Goal: Transaction & Acquisition: Purchase product/service

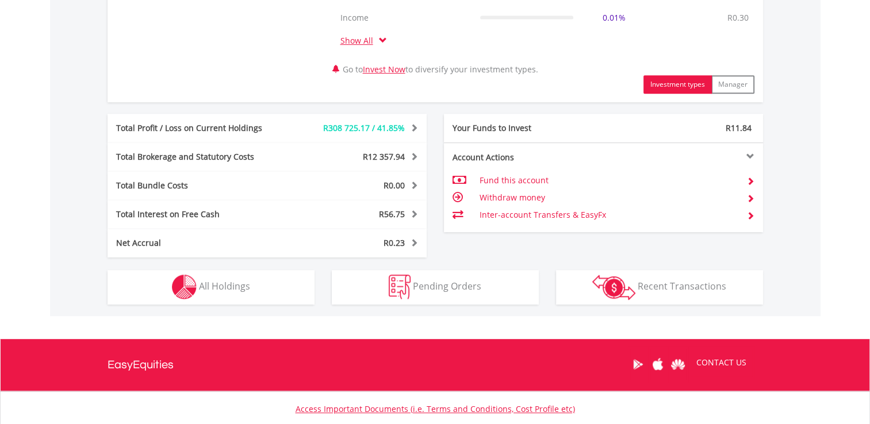
scroll to position [639, 0]
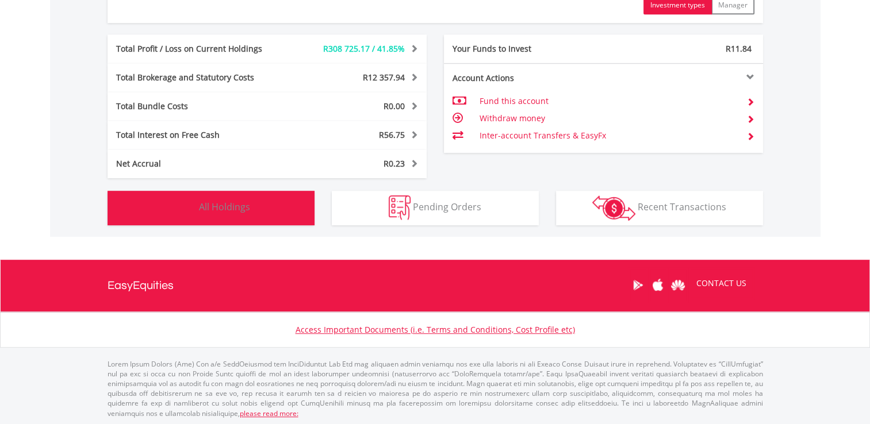
click at [235, 192] on button "Holdings All Holdings" at bounding box center [211, 208] width 207 height 35
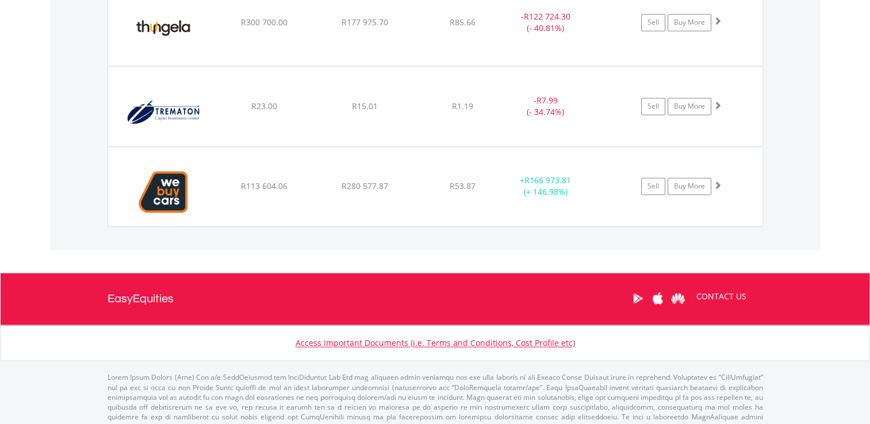
scroll to position [1804, 0]
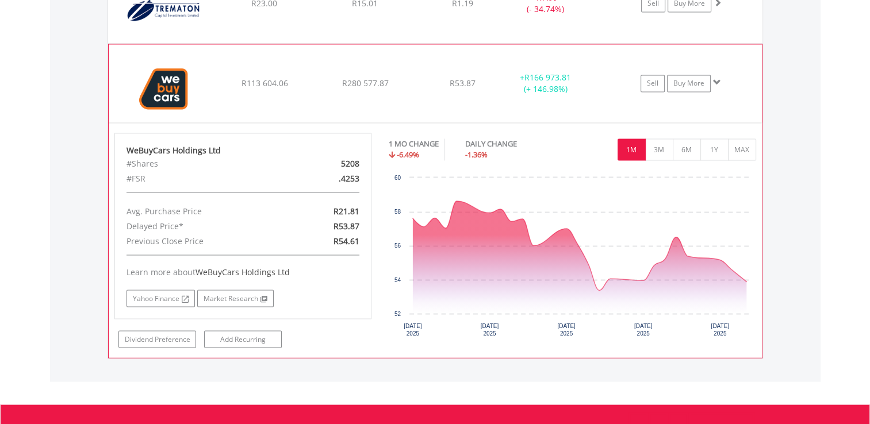
scroll to position [1896, 0]
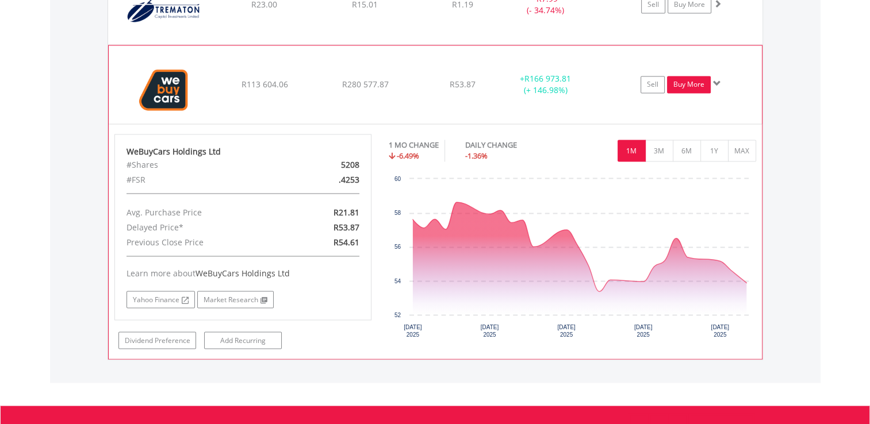
click at [691, 86] on link "Buy More" at bounding box center [689, 84] width 44 height 17
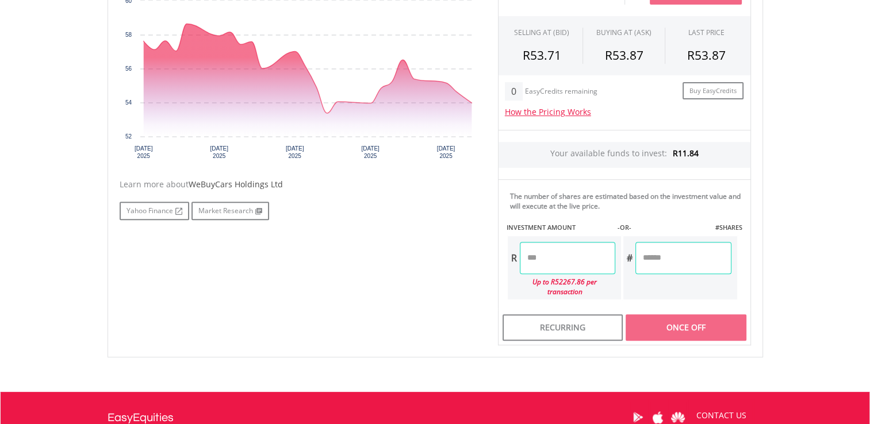
scroll to position [414, 0]
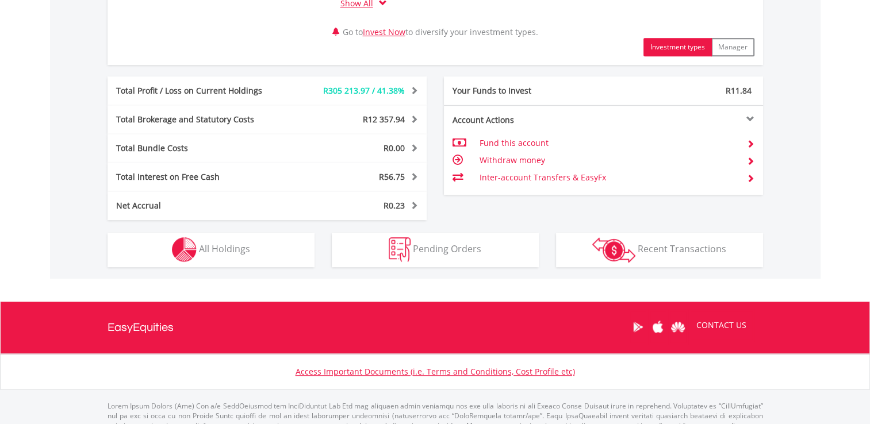
scroll to position [639, 0]
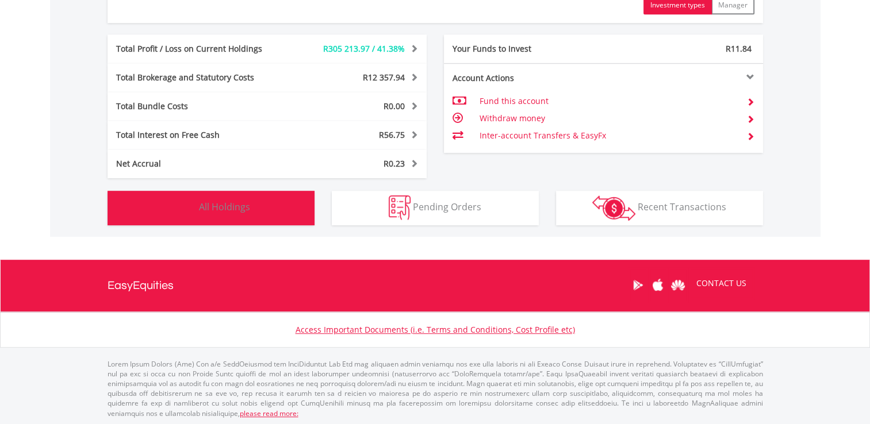
click at [247, 206] on span "All Holdings" at bounding box center [224, 207] width 51 height 13
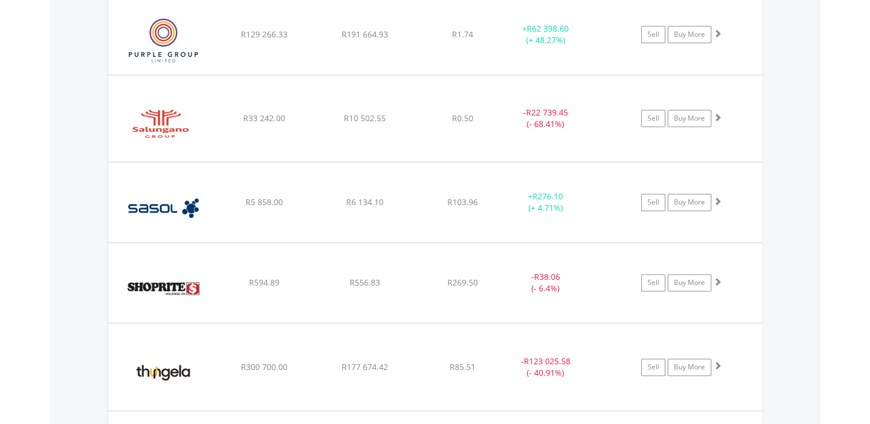
scroll to position [1449, 0]
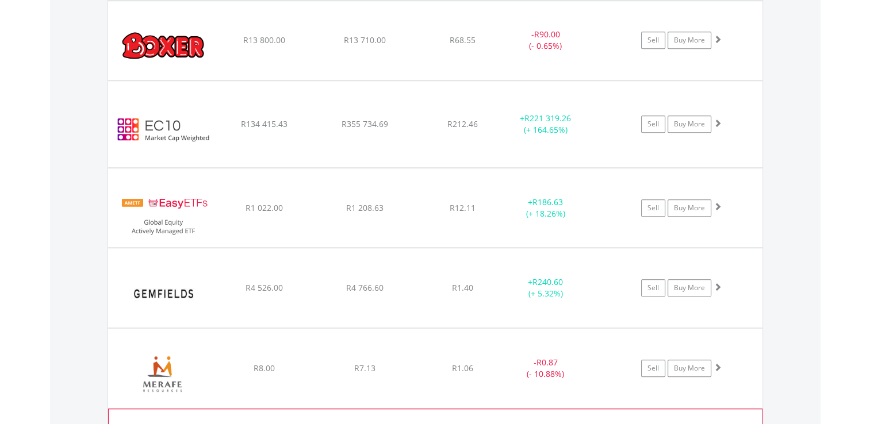
scroll to position [1012, 0]
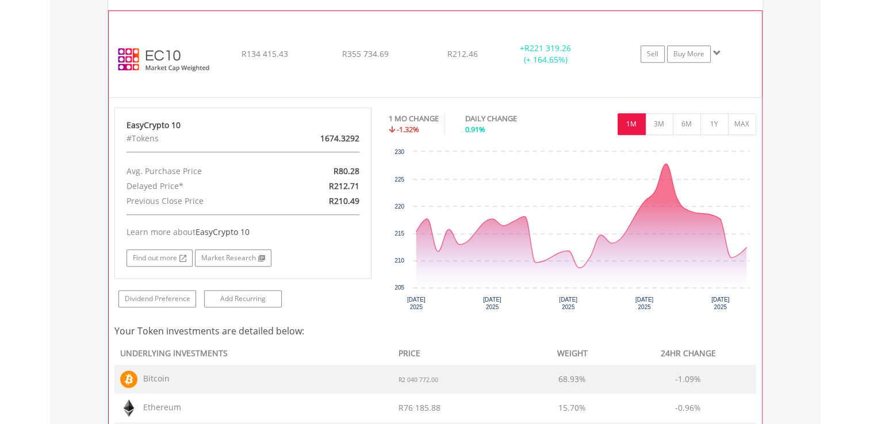
scroll to position [1104, 0]
click at [679, 128] on button "6M" at bounding box center [687, 125] width 28 height 22
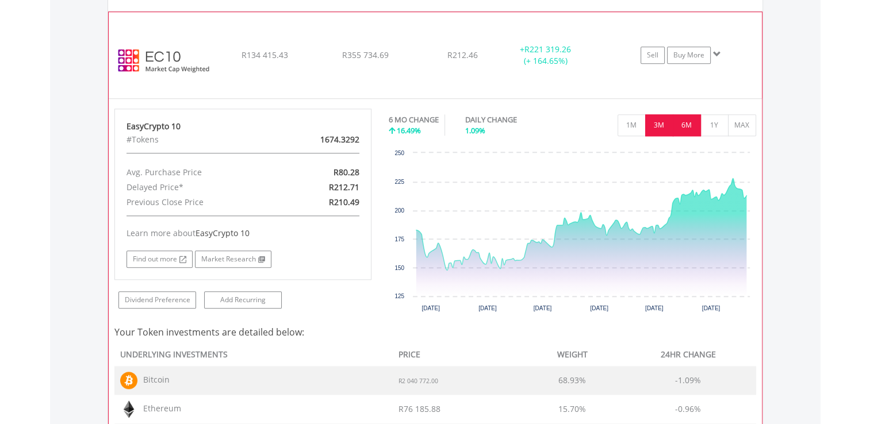
click at [652, 127] on button "3M" at bounding box center [659, 125] width 28 height 22
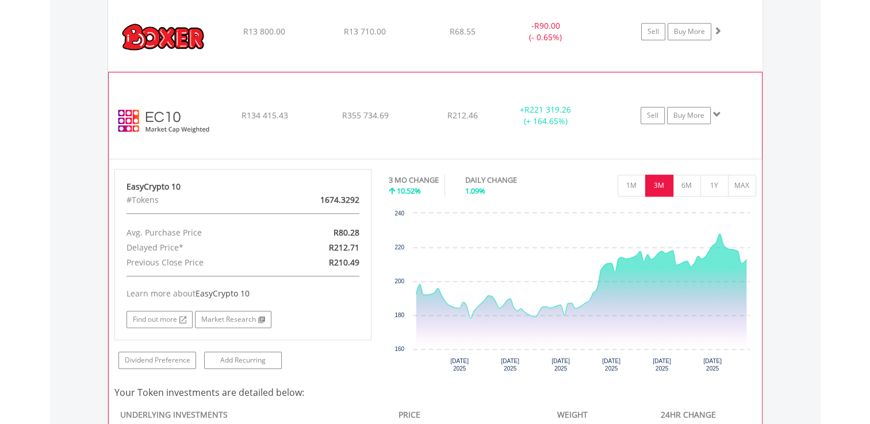
scroll to position [1035, 0]
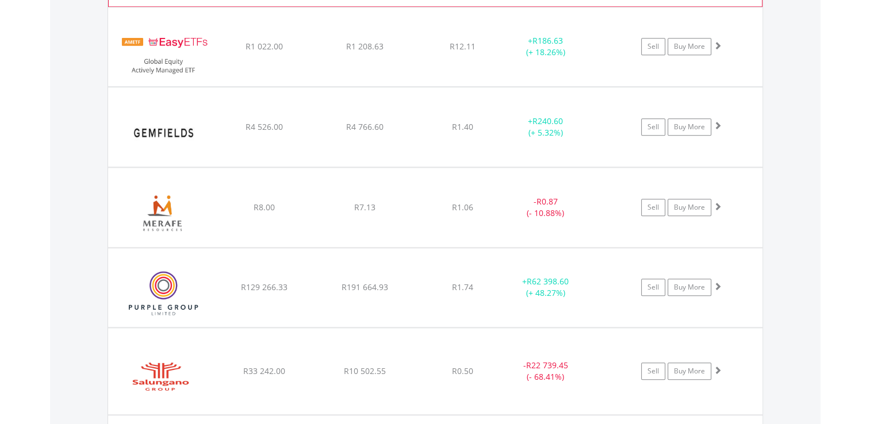
scroll to position [1196, 0]
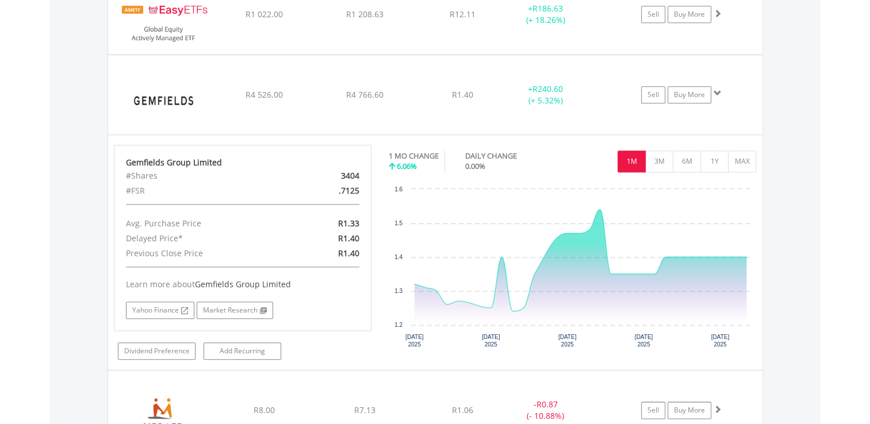
scroll to position [1219, 0]
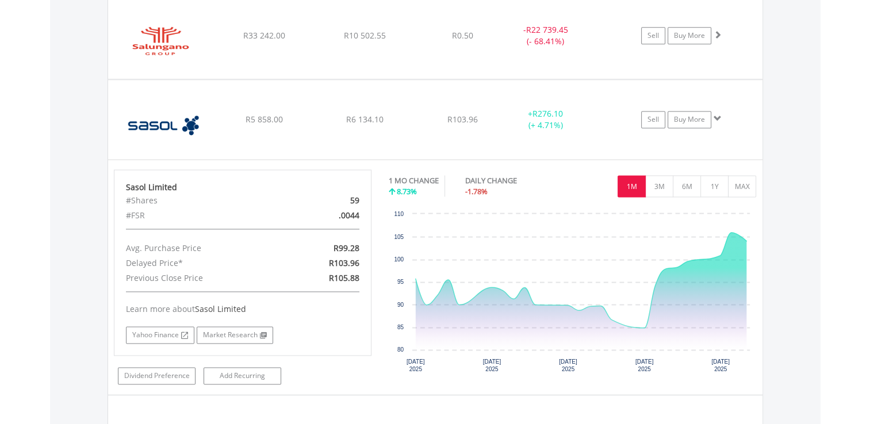
scroll to position [1541, 0]
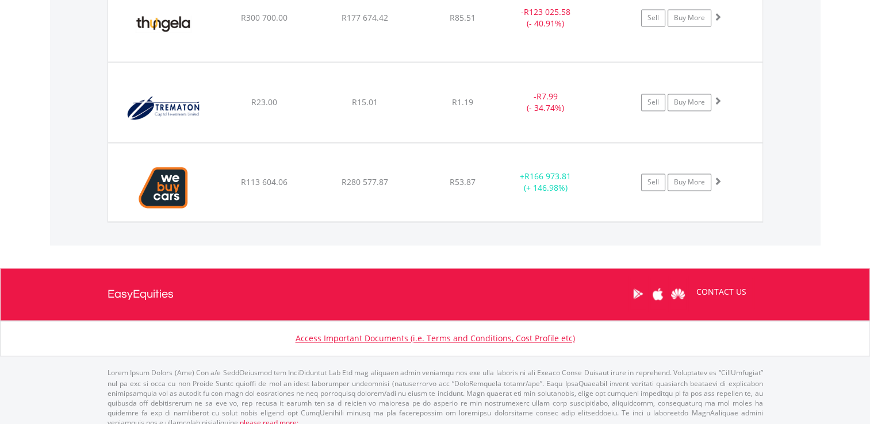
scroll to position [1804, 0]
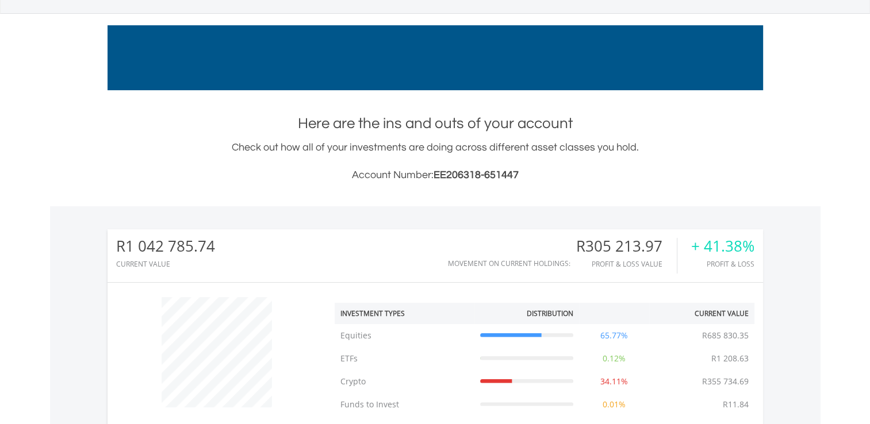
scroll to position [148, 0]
